Goal: Information Seeking & Learning: Learn about a topic

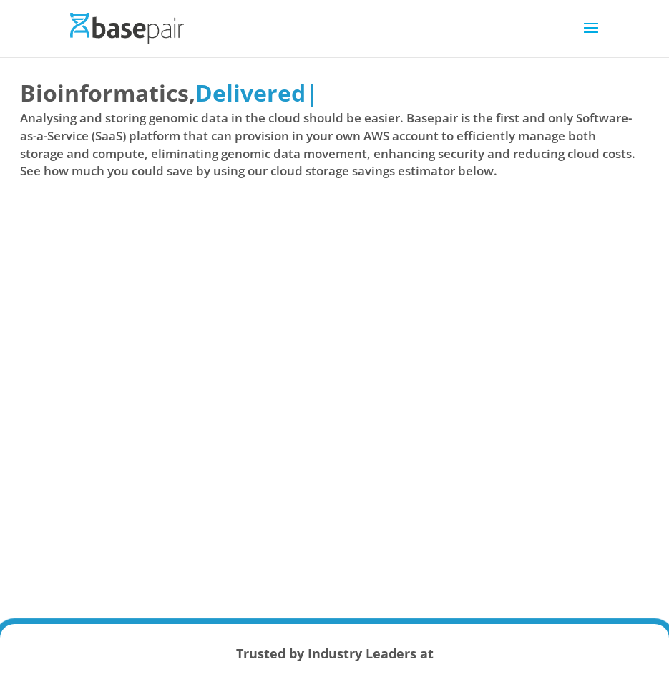
click at [119, 38] on img at bounding box center [127, 28] width 114 height 31
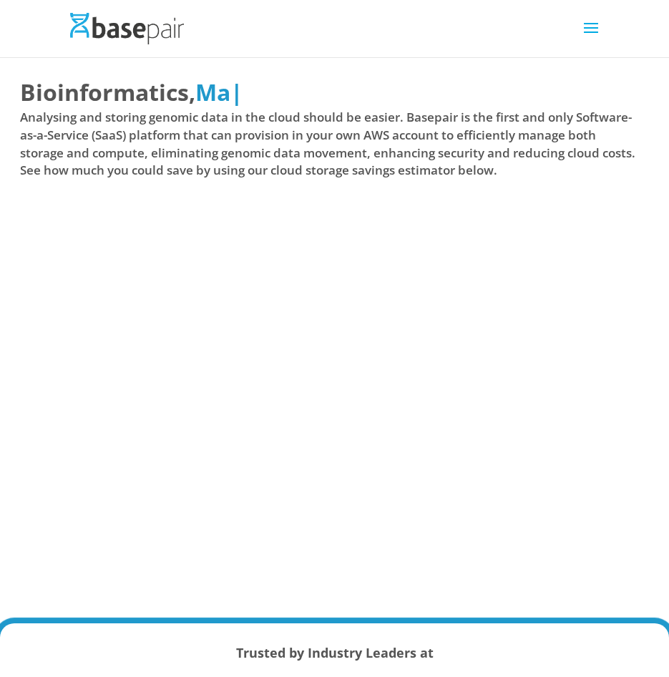
click at [587, 28] on span at bounding box center [590, 37] width 23 height 40
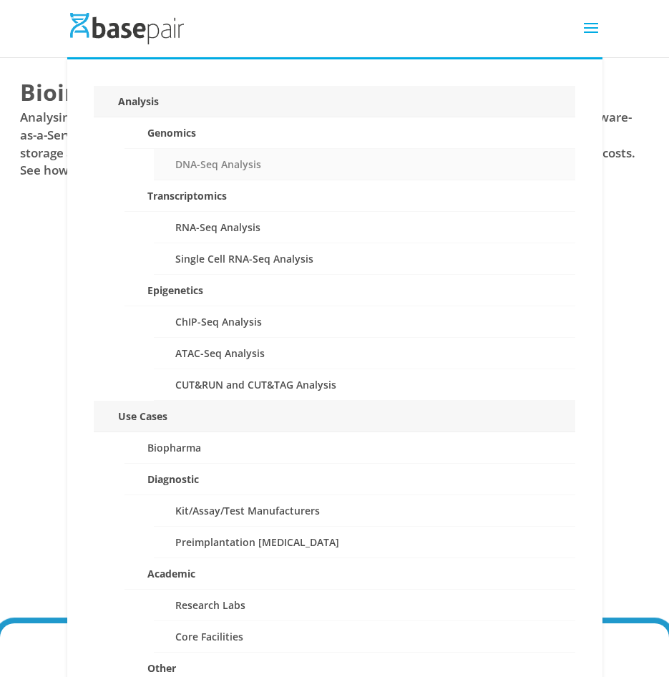
click at [204, 159] on link "DNA-Seq Analysis" at bounding box center [364, 164] width 421 height 31
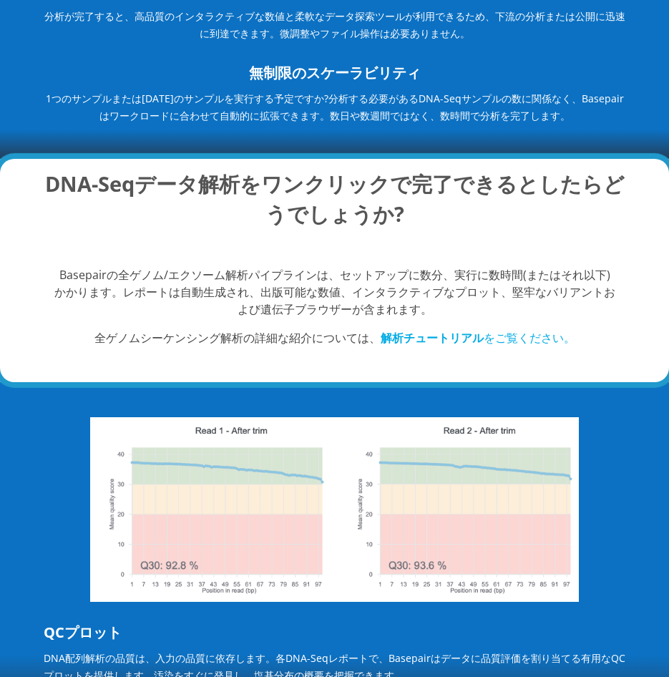
scroll to position [336, 0]
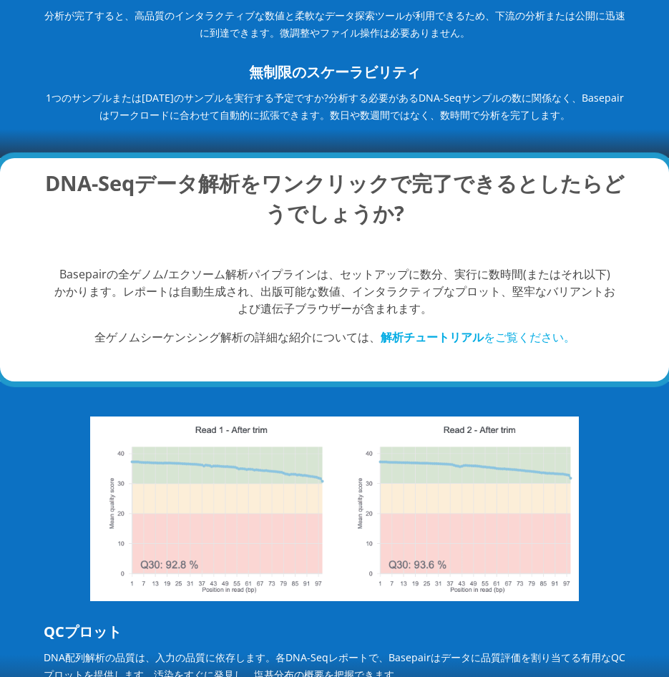
click at [417, 333] on strong "解析チュートリアル" at bounding box center [432, 337] width 103 height 16
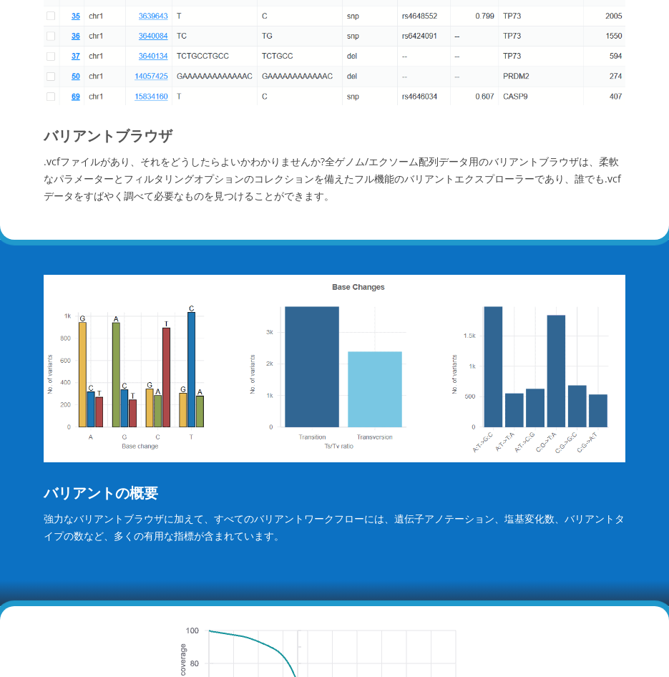
scroll to position [1885, 0]
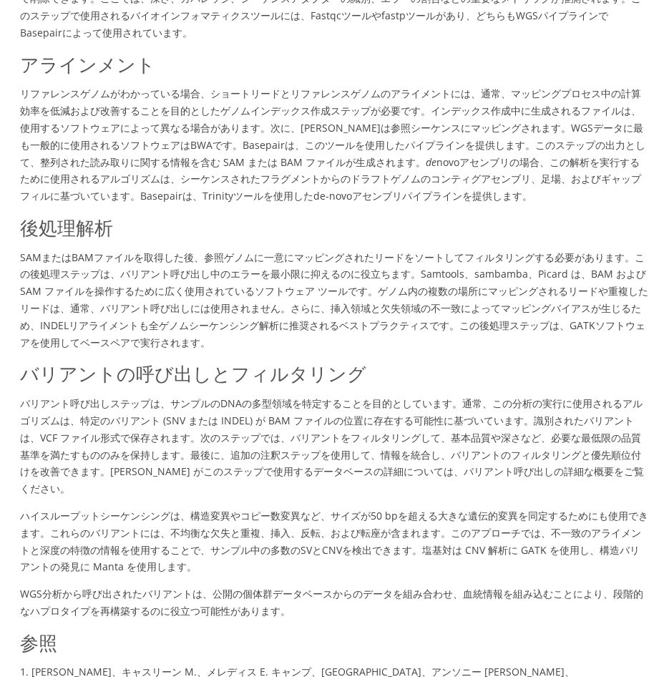
scroll to position [677, 0]
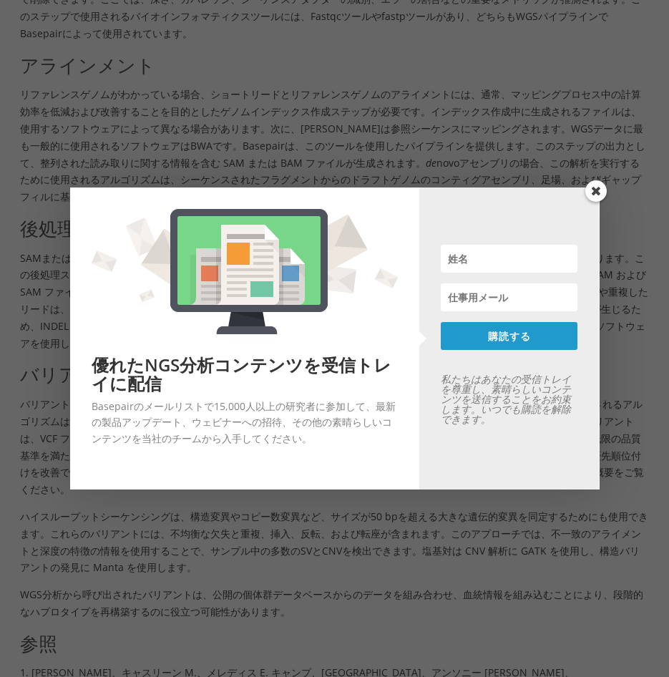
click at [586, 193] on span at bounding box center [595, 190] width 21 height 21
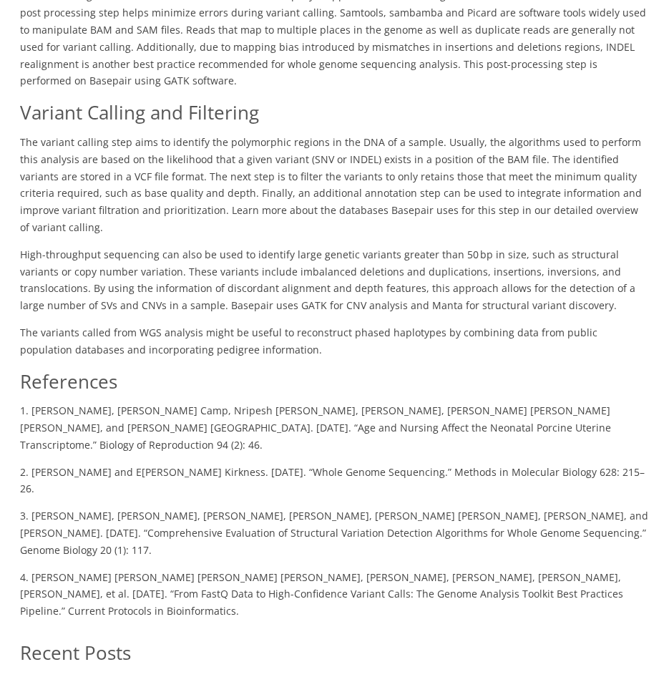
scroll to position [989, 0]
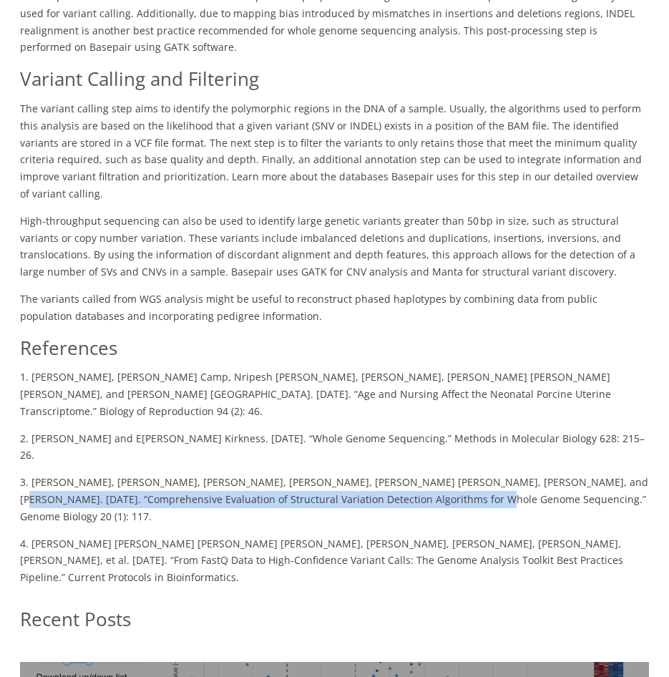
drag, startPoint x: 549, startPoint y: 412, endPoint x: 421, endPoint y: 434, distance: 130.5
click at [421, 475] on span "3. [PERSON_NAME], [PERSON_NAME], [PERSON_NAME], [PERSON_NAME], [PERSON_NAME] [P…" at bounding box center [334, 499] width 628 height 48
copy span "Comprehensive Evaluation of Structural Variation Detection Algorithms for Whole…"
